Goal: Task Accomplishment & Management: Manage account settings

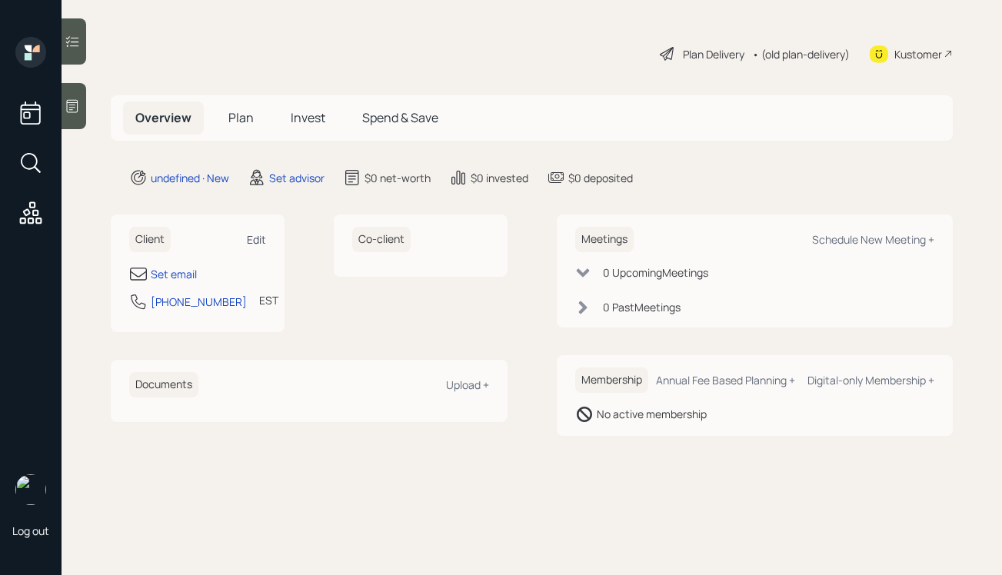
click at [251, 236] on div "Edit" at bounding box center [256, 239] width 19 height 15
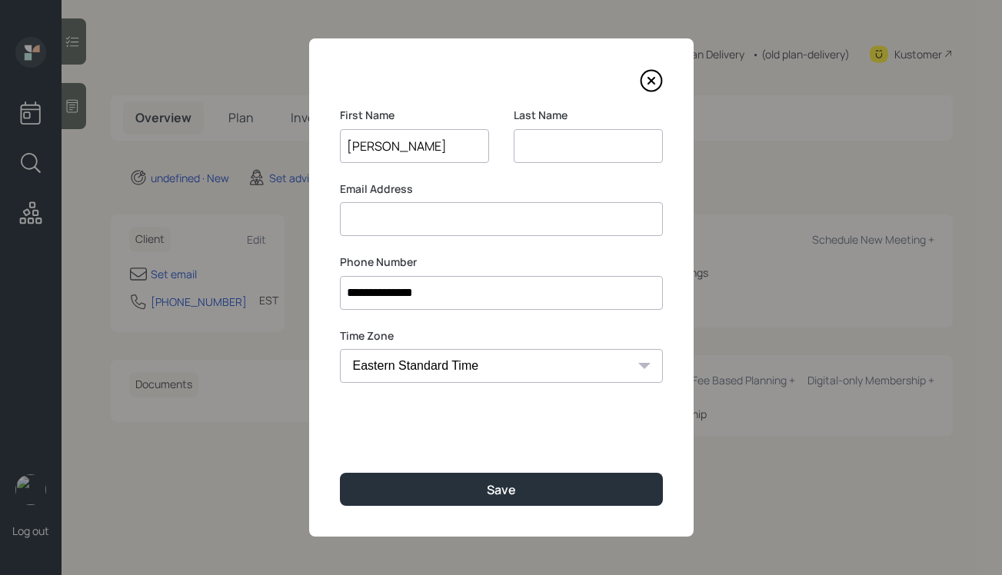
type input "Denise"
type input "Waghorn"
type input "denisewaghorn@yahoo.com"
click at [504, 188] on label "Email Address" at bounding box center [501, 188] width 323 height 15
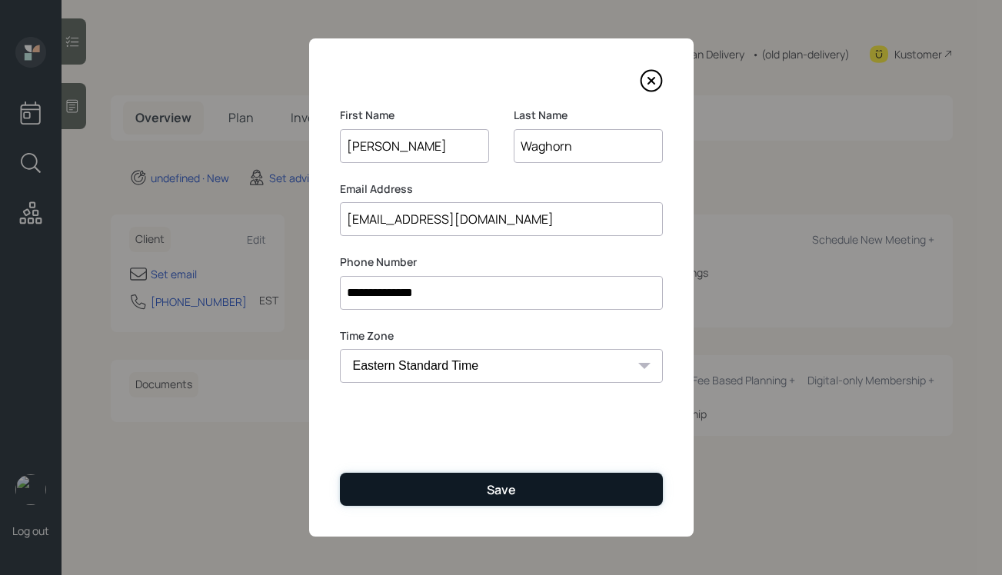
click at [475, 495] on button "Save" at bounding box center [501, 489] width 323 height 33
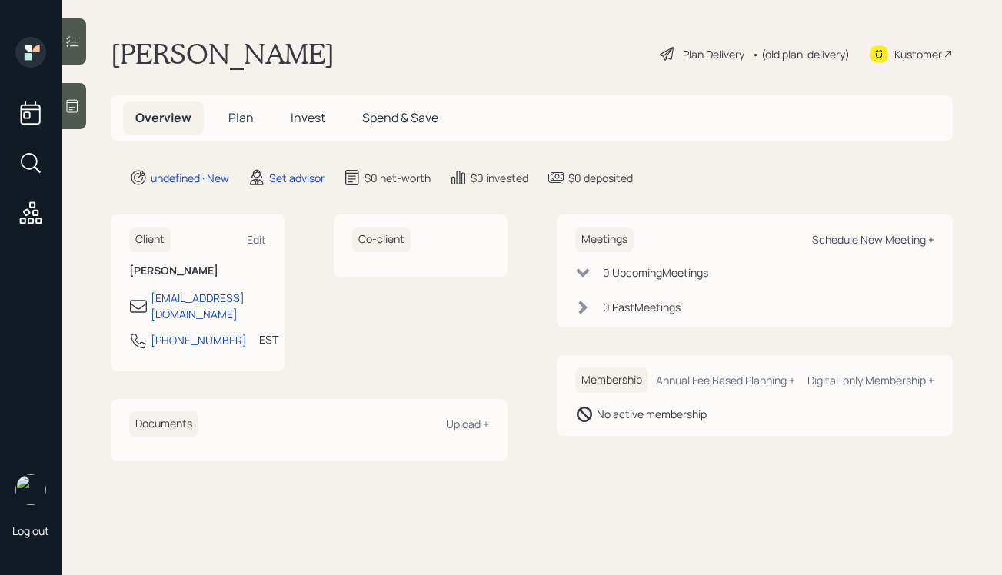
click at [839, 239] on div "Schedule New Meeting +" at bounding box center [873, 239] width 122 height 15
select select "round-robin"
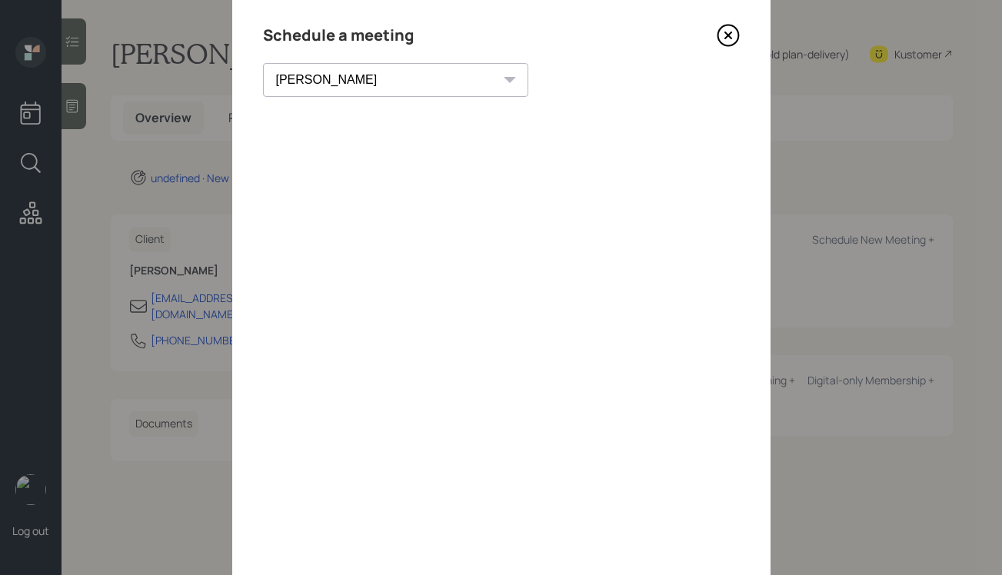
scroll to position [45, 0]
click at [730, 33] on icon at bounding box center [727, 36] width 6 height 6
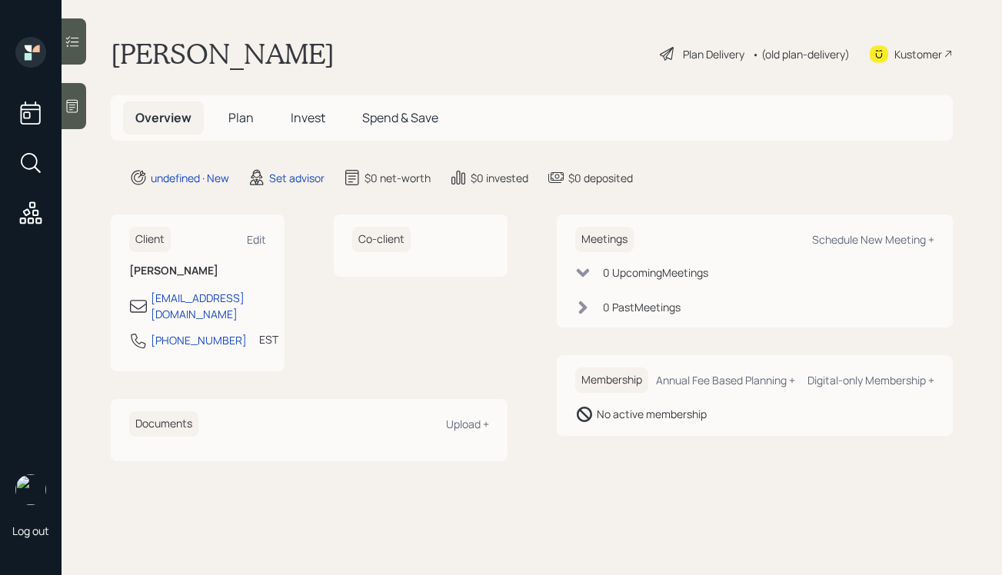
click at [85, 98] on div at bounding box center [74, 106] width 25 height 46
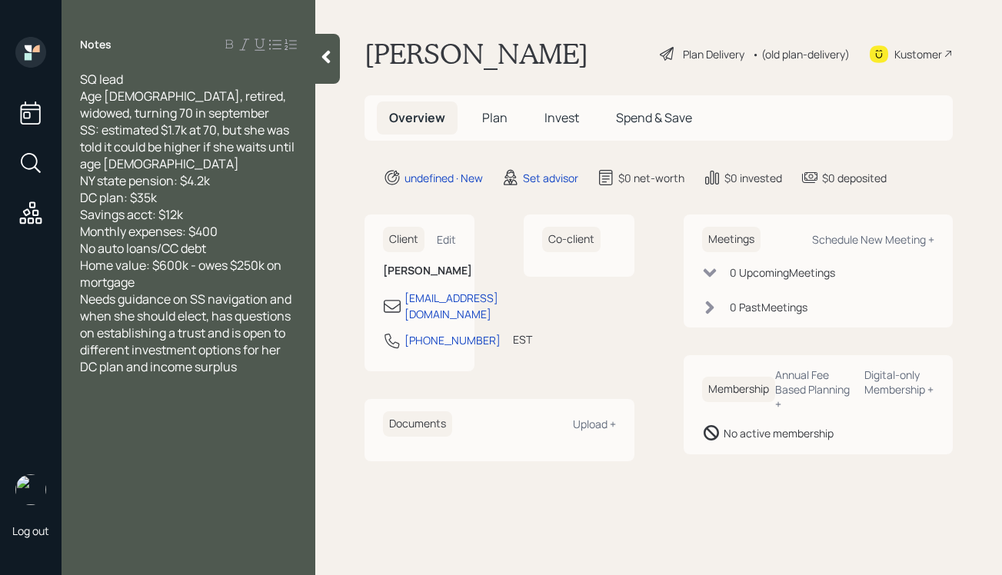
click at [206, 281] on div "Home value: $600k - owes $250k on mortgage" at bounding box center [188, 274] width 217 height 34
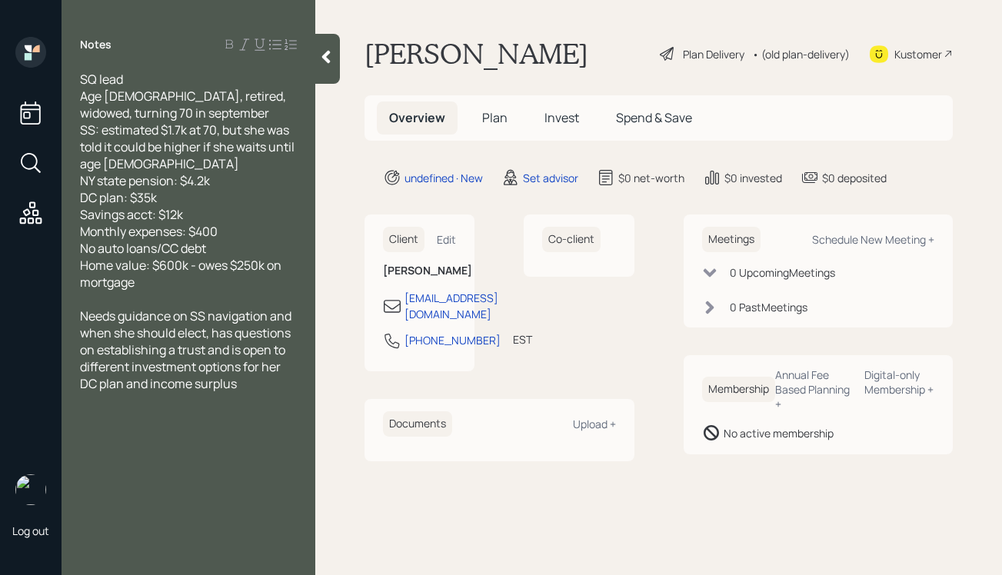
click at [324, 75] on div at bounding box center [327, 59] width 25 height 50
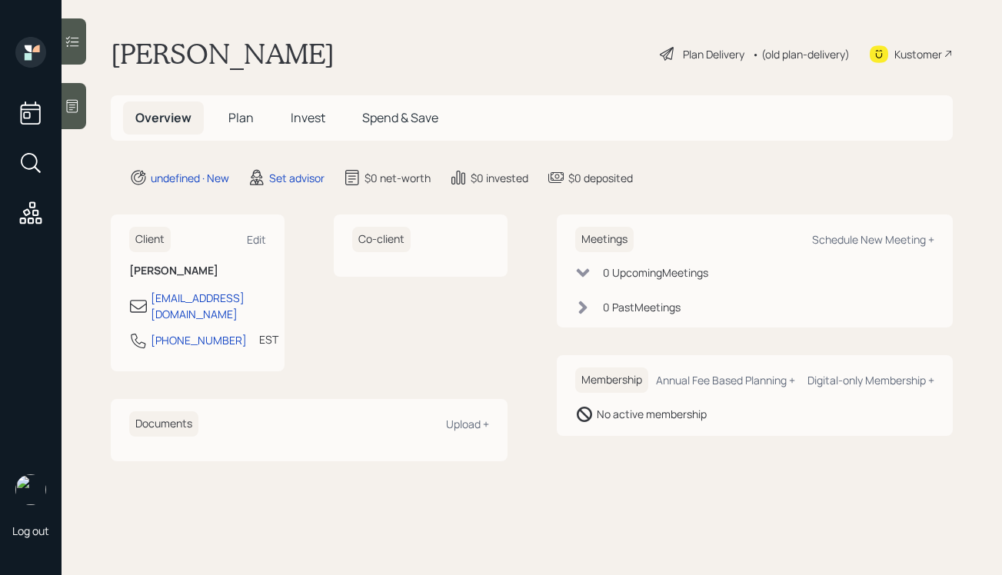
click at [79, 95] on div at bounding box center [74, 106] width 25 height 46
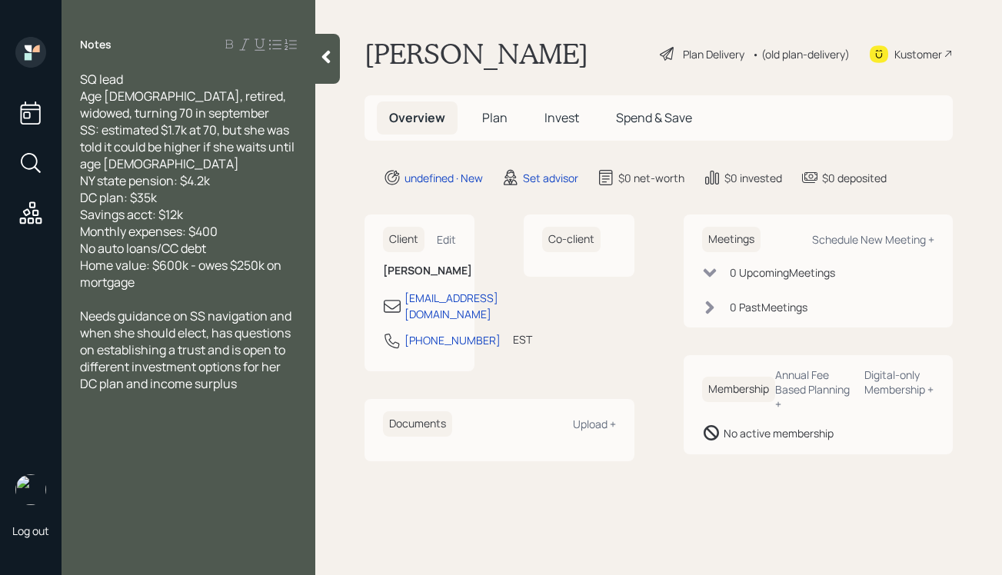
click at [328, 51] on icon at bounding box center [326, 57] width 8 height 13
